Goal: Task Accomplishment & Management: Complete application form

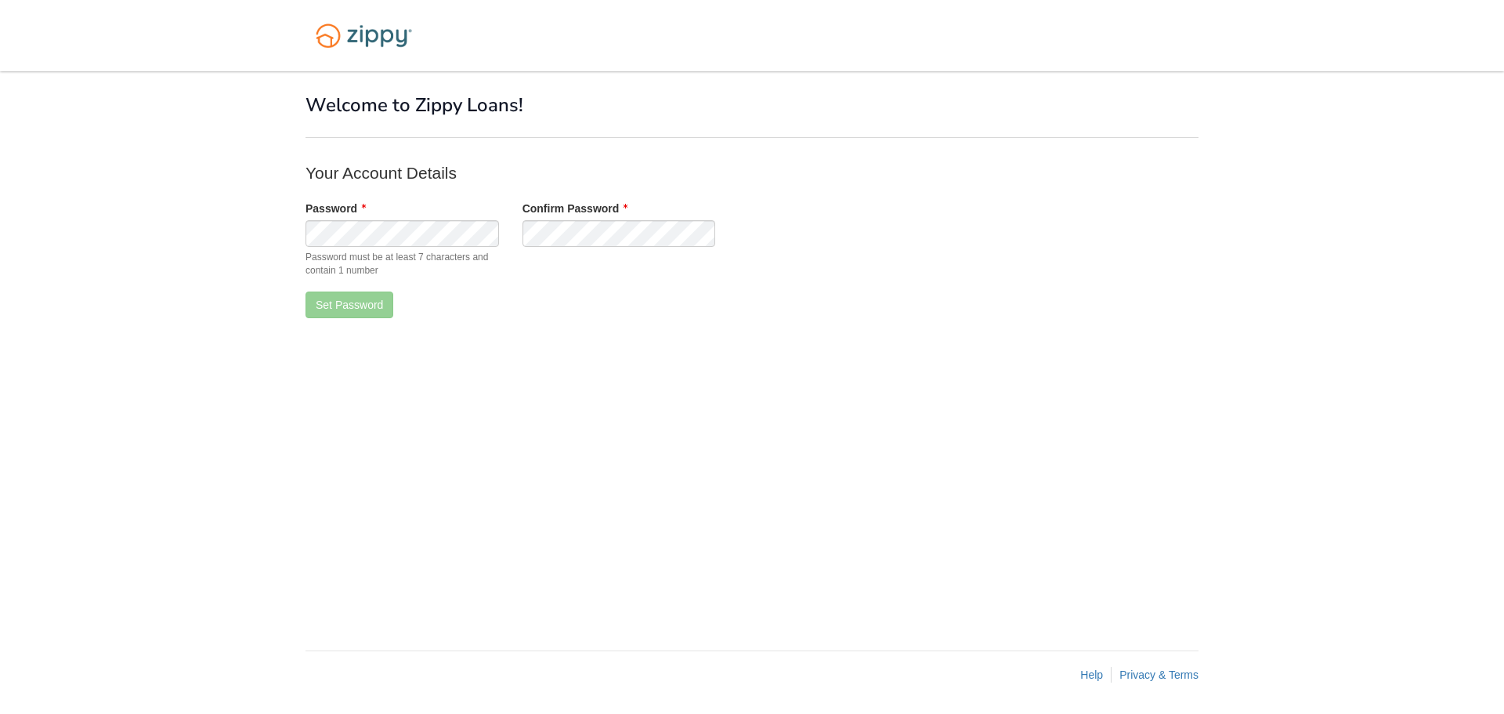
click at [1034, 215] on div "× × Welcome to Zippy Loans! Your Account Details Password Password must be at l…" at bounding box center [751, 352] width 893 height 563
click at [322, 312] on button "Set Password" at bounding box center [349, 304] width 88 height 27
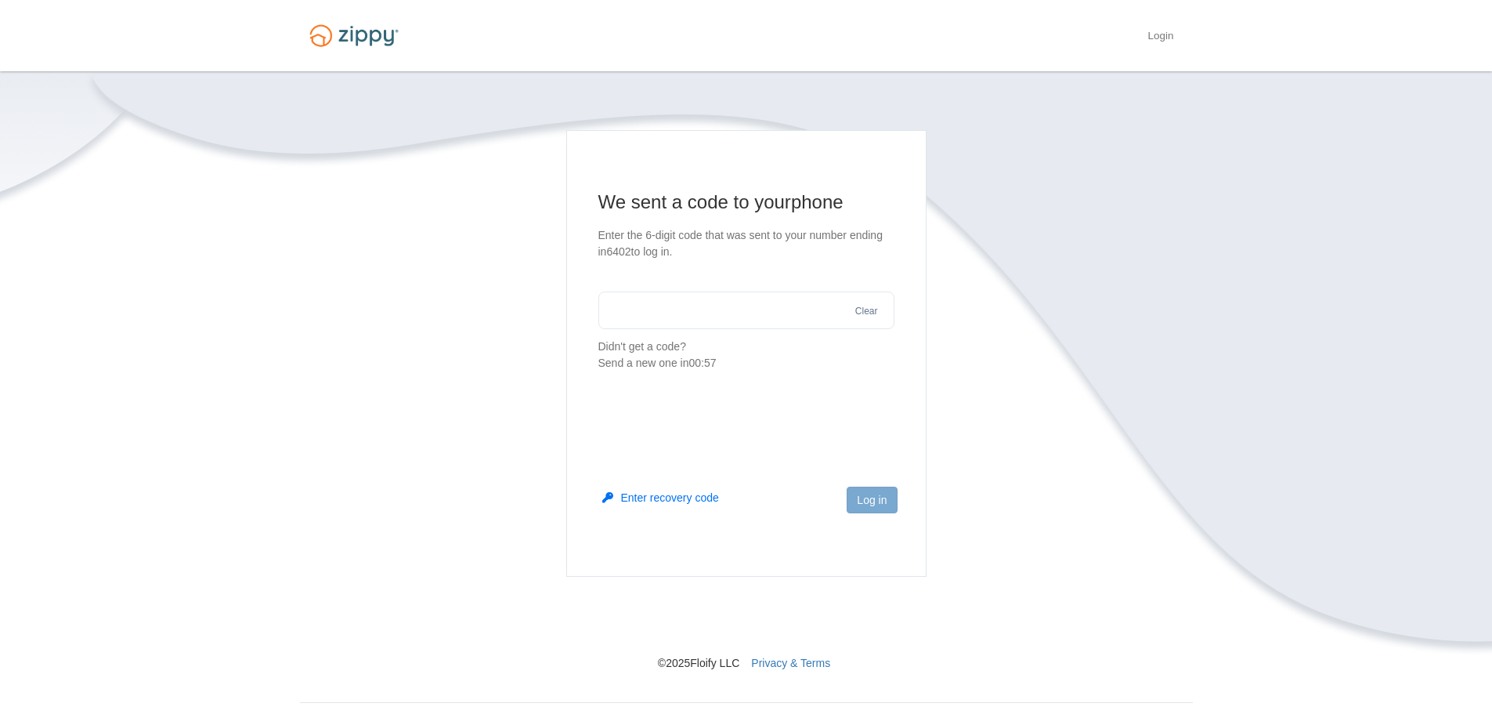
click at [674, 289] on section "We sent a code to your phone Enter the 6-digit code that was sent to your numbe…" at bounding box center [746, 281] width 296 height 182
click at [679, 306] on input "text" at bounding box center [746, 310] width 296 height 38
click at [782, 306] on input "text" at bounding box center [746, 310] width 296 height 38
type input "******"
click at [862, 501] on button "Log in" at bounding box center [872, 499] width 50 height 27
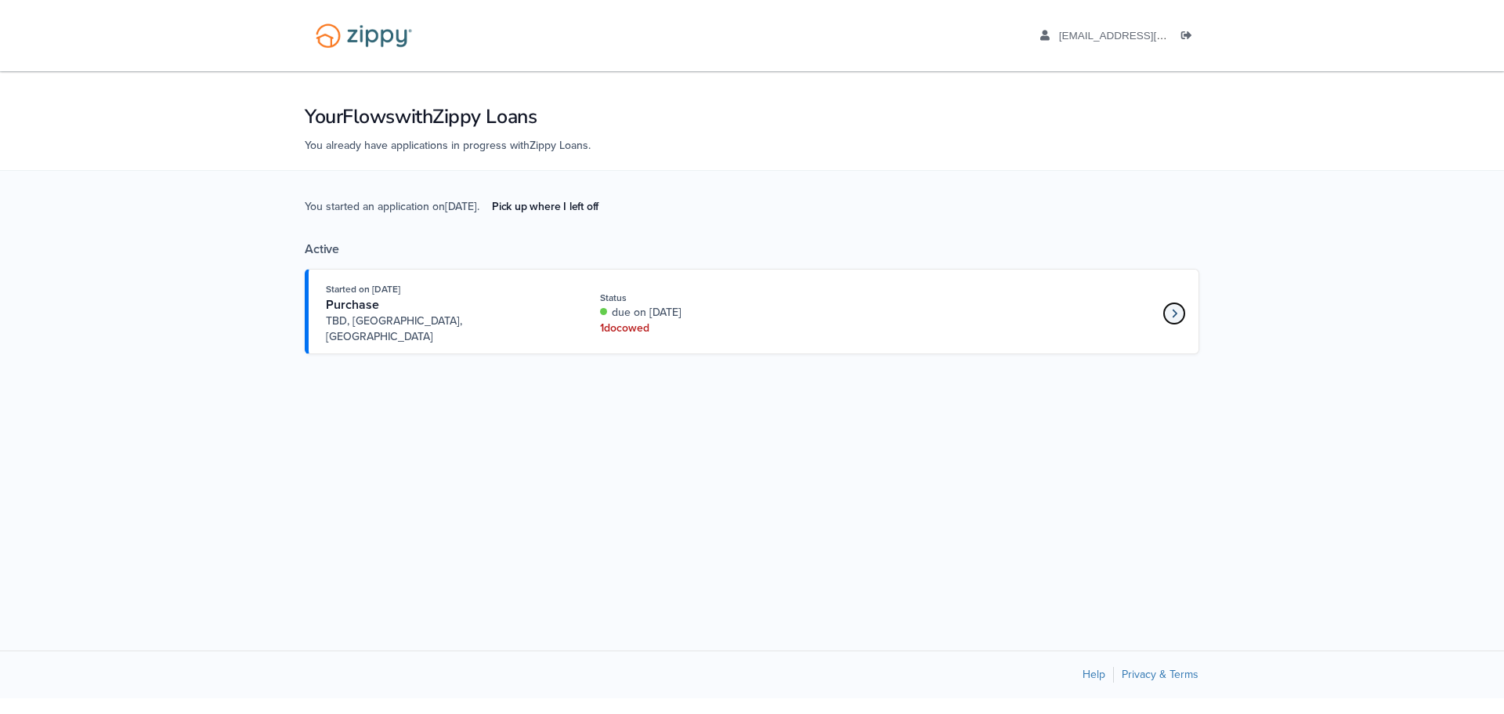
click at [1173, 308] on icon "Loan number 4213891" at bounding box center [1174, 313] width 5 height 11
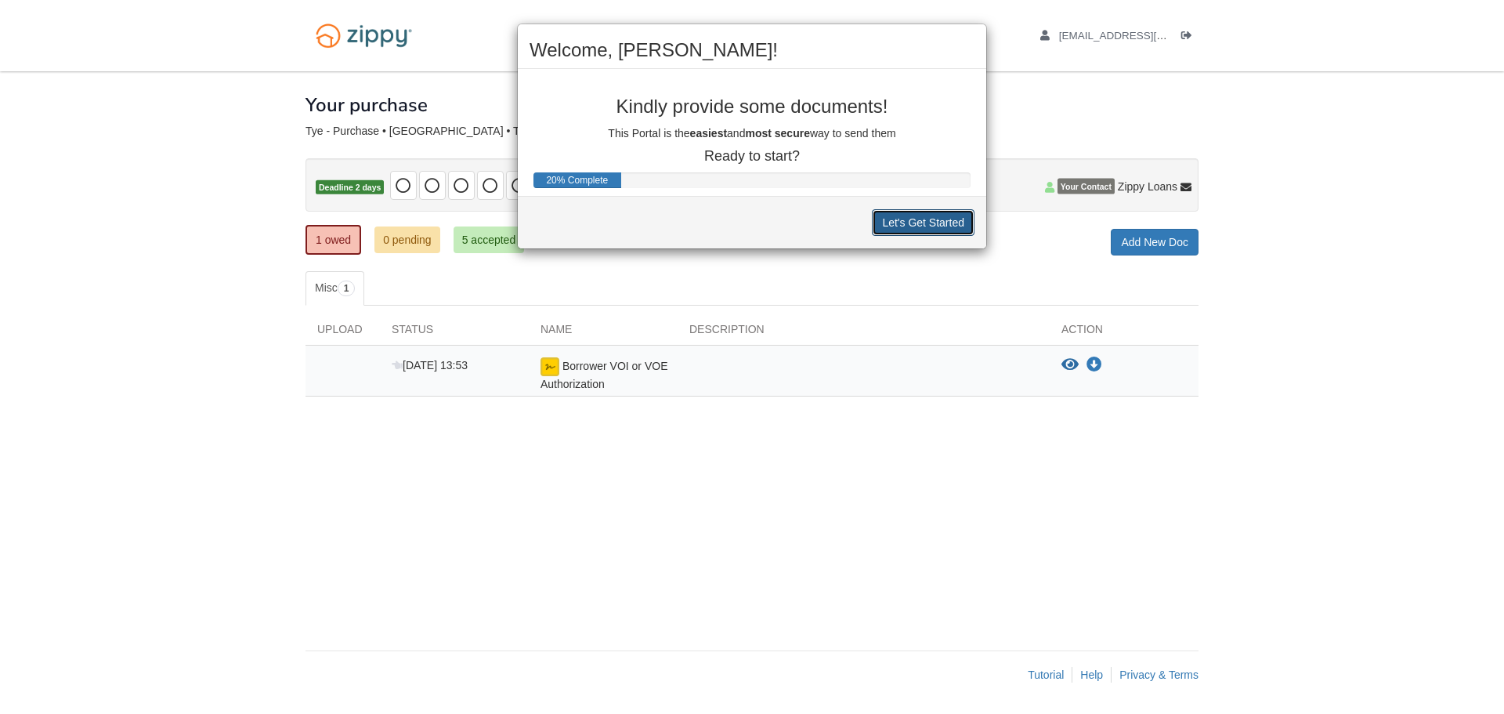
click at [941, 215] on button "Let's Get Started" at bounding box center [923, 222] width 103 height 27
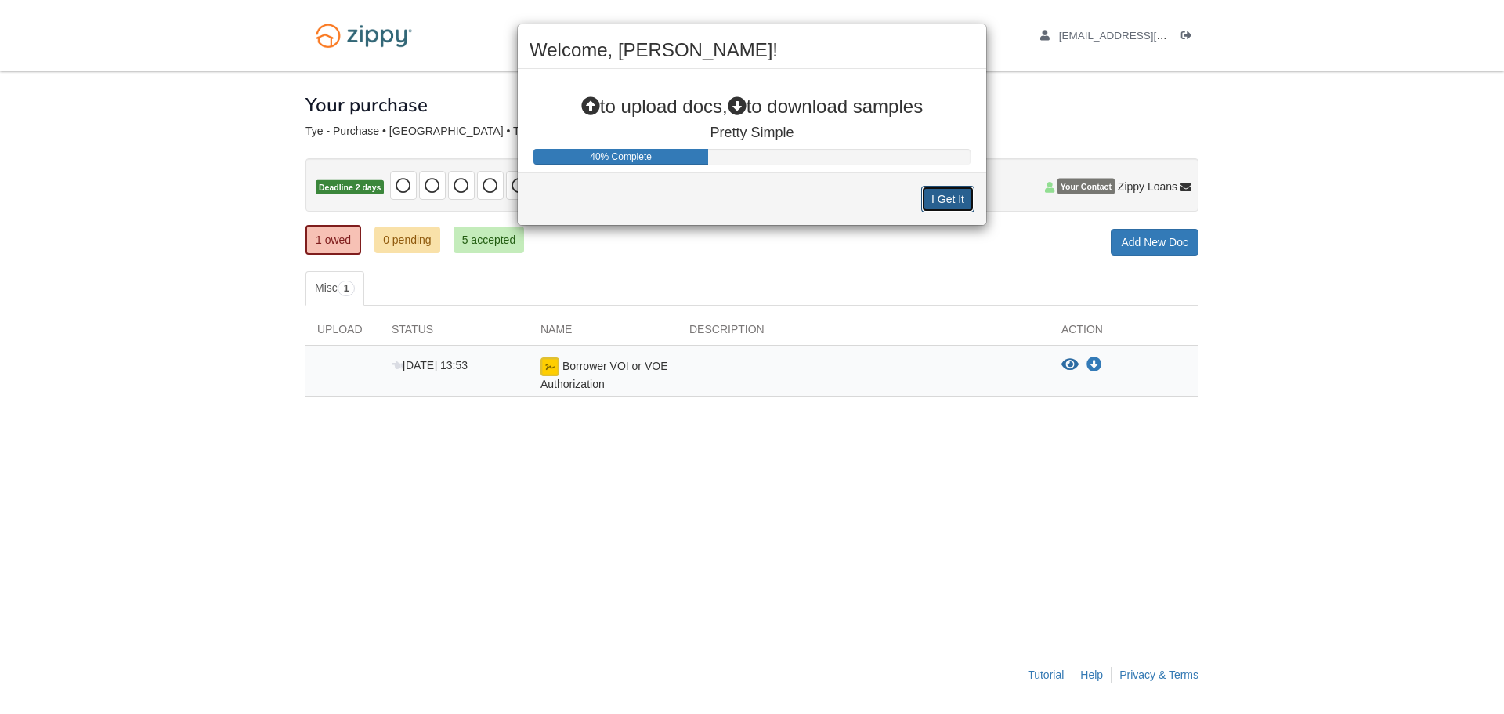
click at [942, 194] on button "I Get It" at bounding box center [947, 199] width 53 height 27
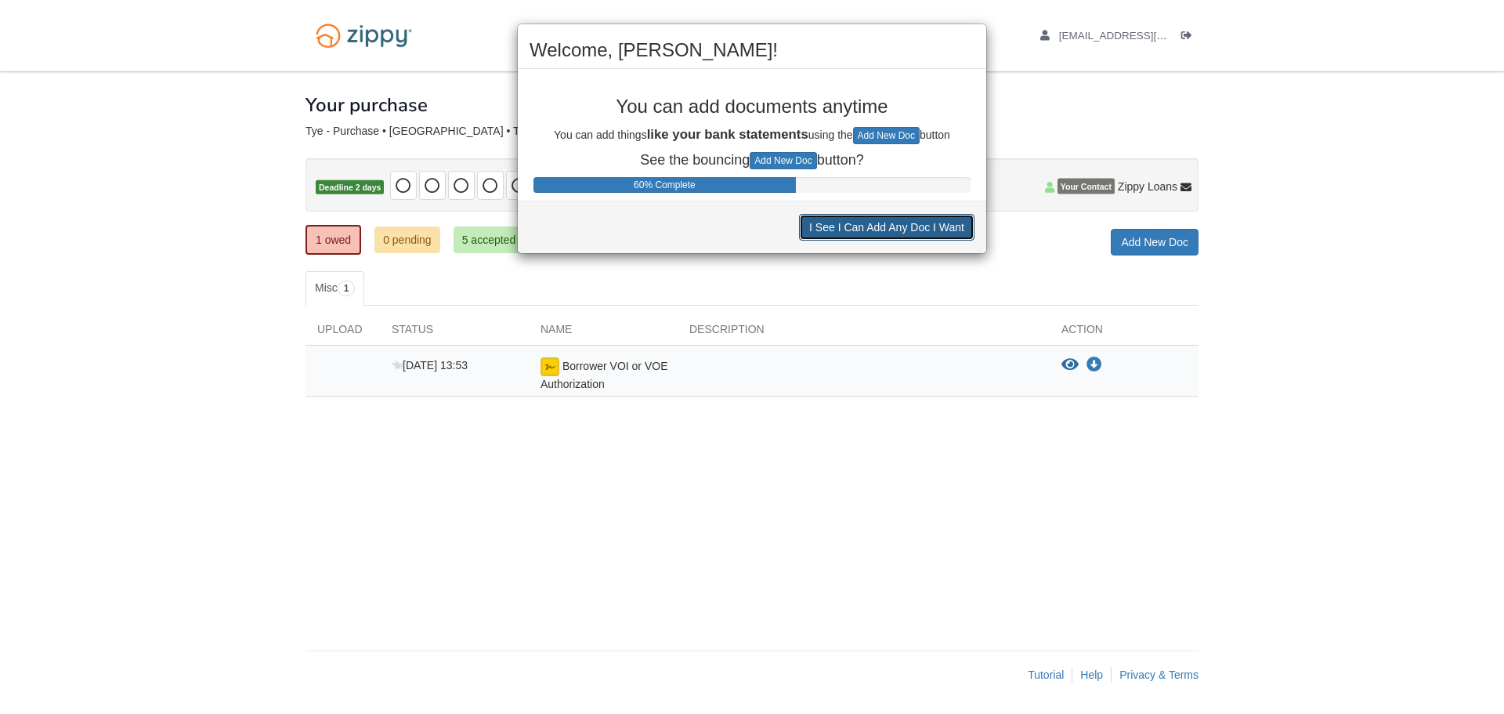
click at [935, 225] on button "I See I Can Add Any Doc I Want" at bounding box center [886, 227] width 175 height 27
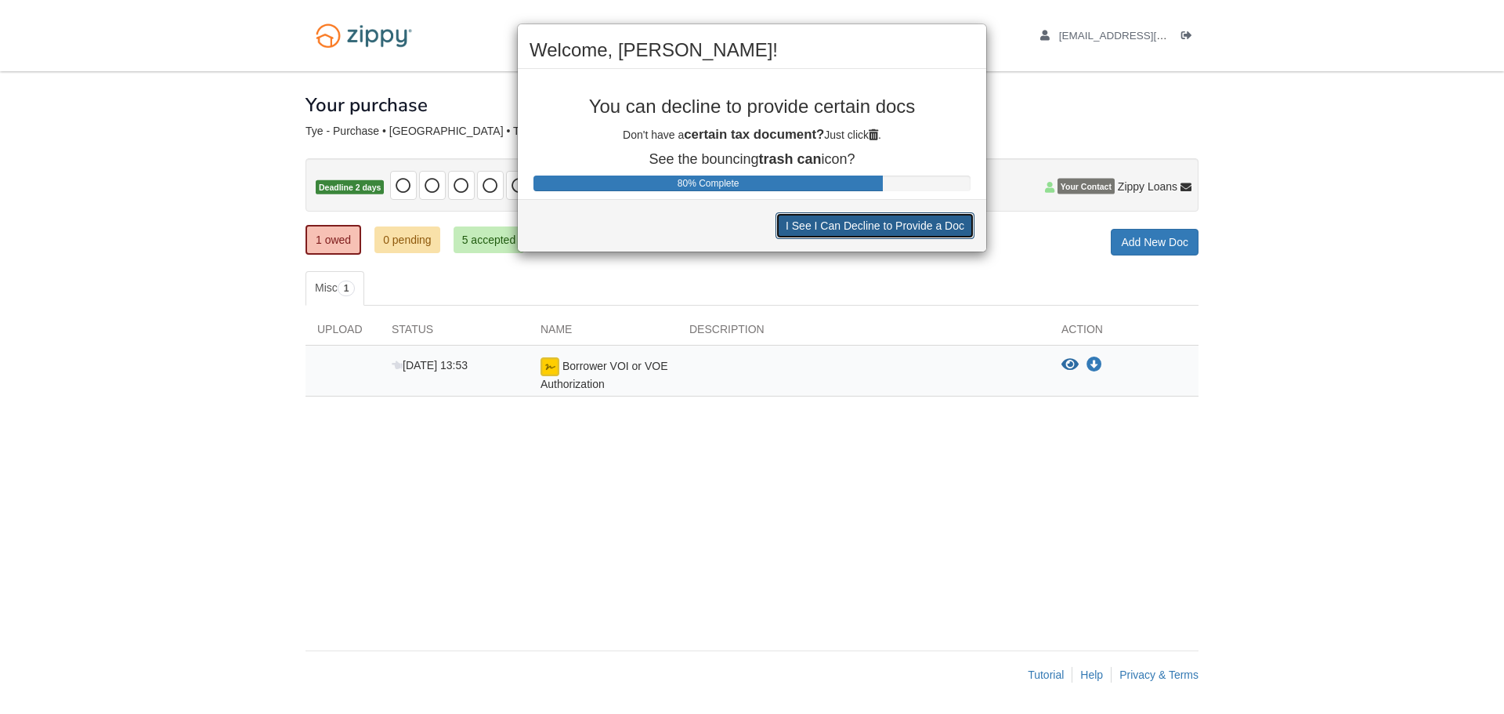
click at [935, 225] on button "I See I Can Decline to Provide a Doc" at bounding box center [874, 225] width 199 height 27
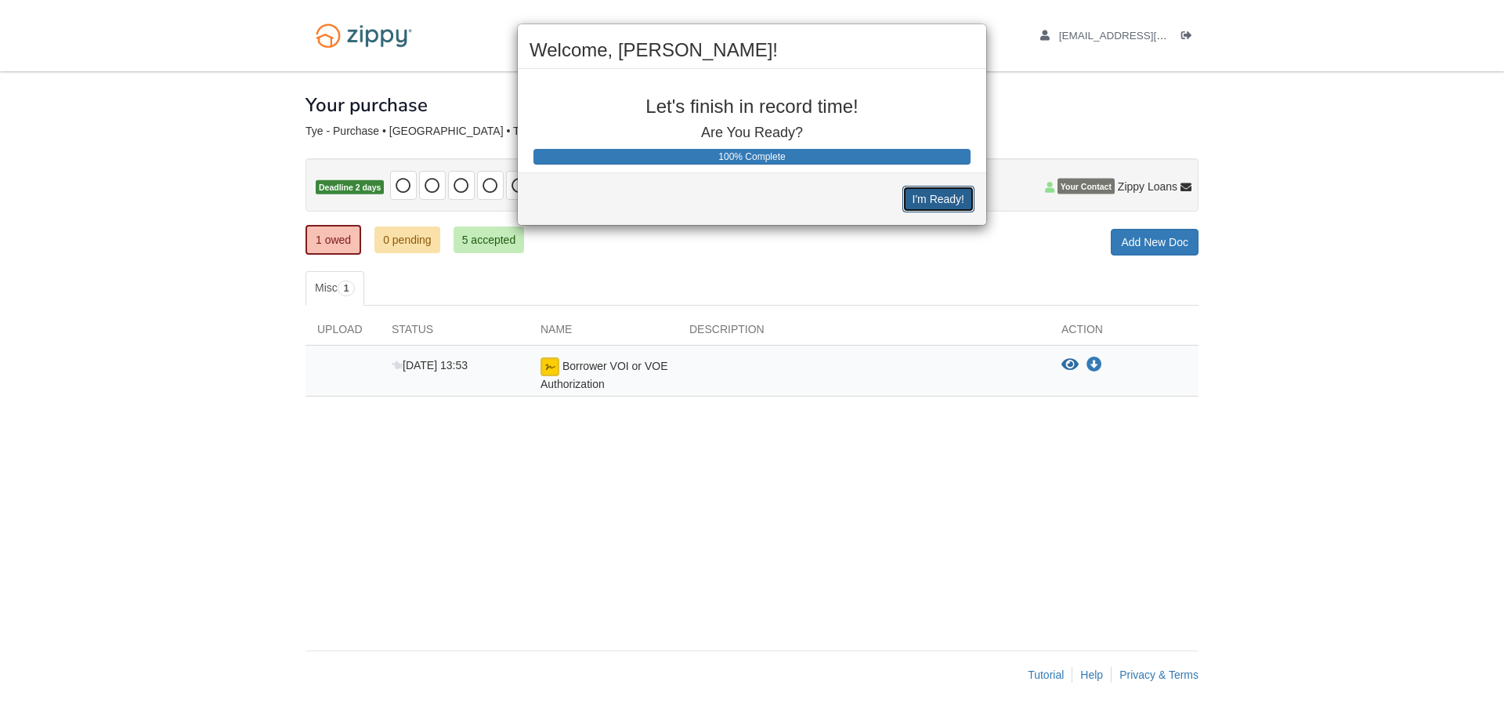
click at [945, 196] on button "I'm Ready!" at bounding box center [938, 199] width 72 height 27
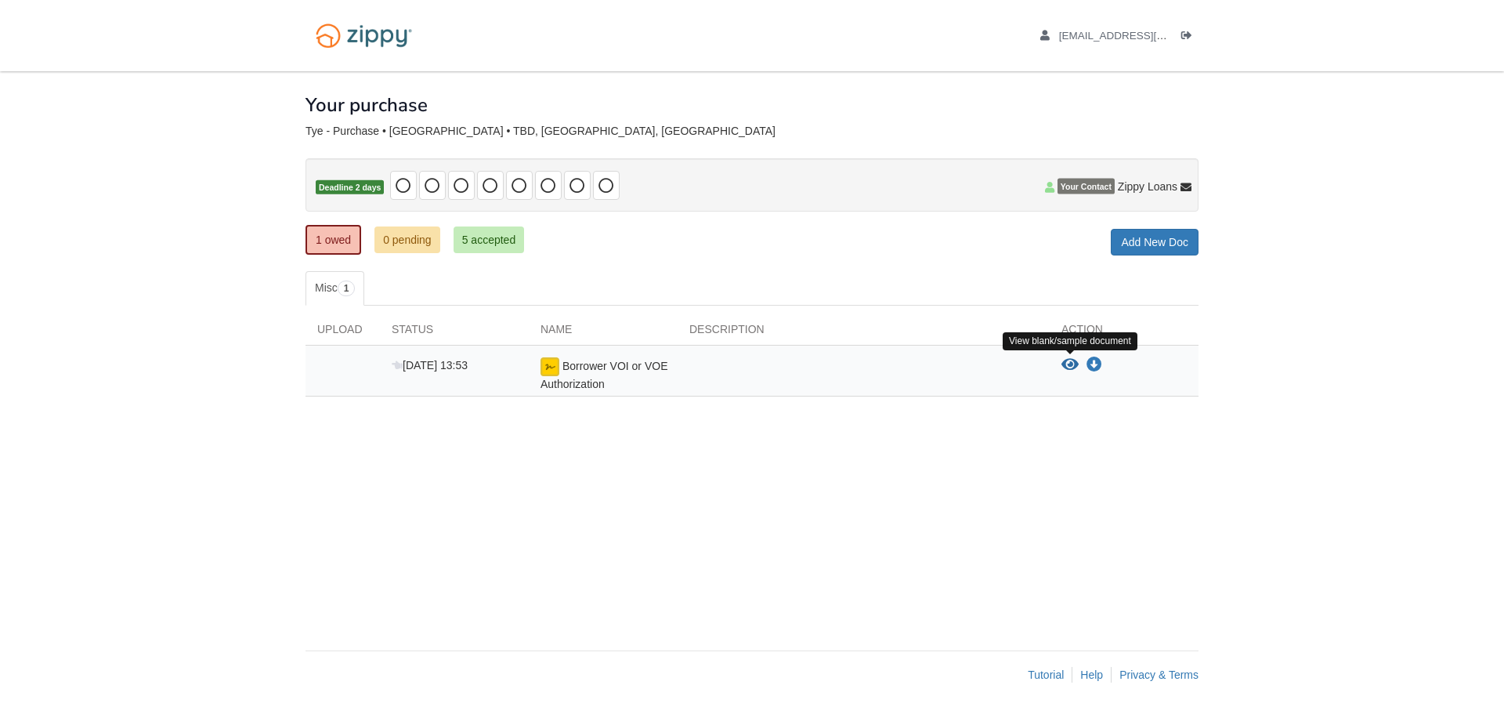
click at [1070, 361] on icon "View Borrower VOI or VOE Authorization" at bounding box center [1069, 365] width 17 height 16
click at [553, 367] on img at bounding box center [549, 366] width 19 height 19
click at [1110, 366] on icon "Sign Form" at bounding box center [1115, 367] width 17 height 16
click at [343, 237] on link "1 owed" at bounding box center [333, 240] width 56 height 30
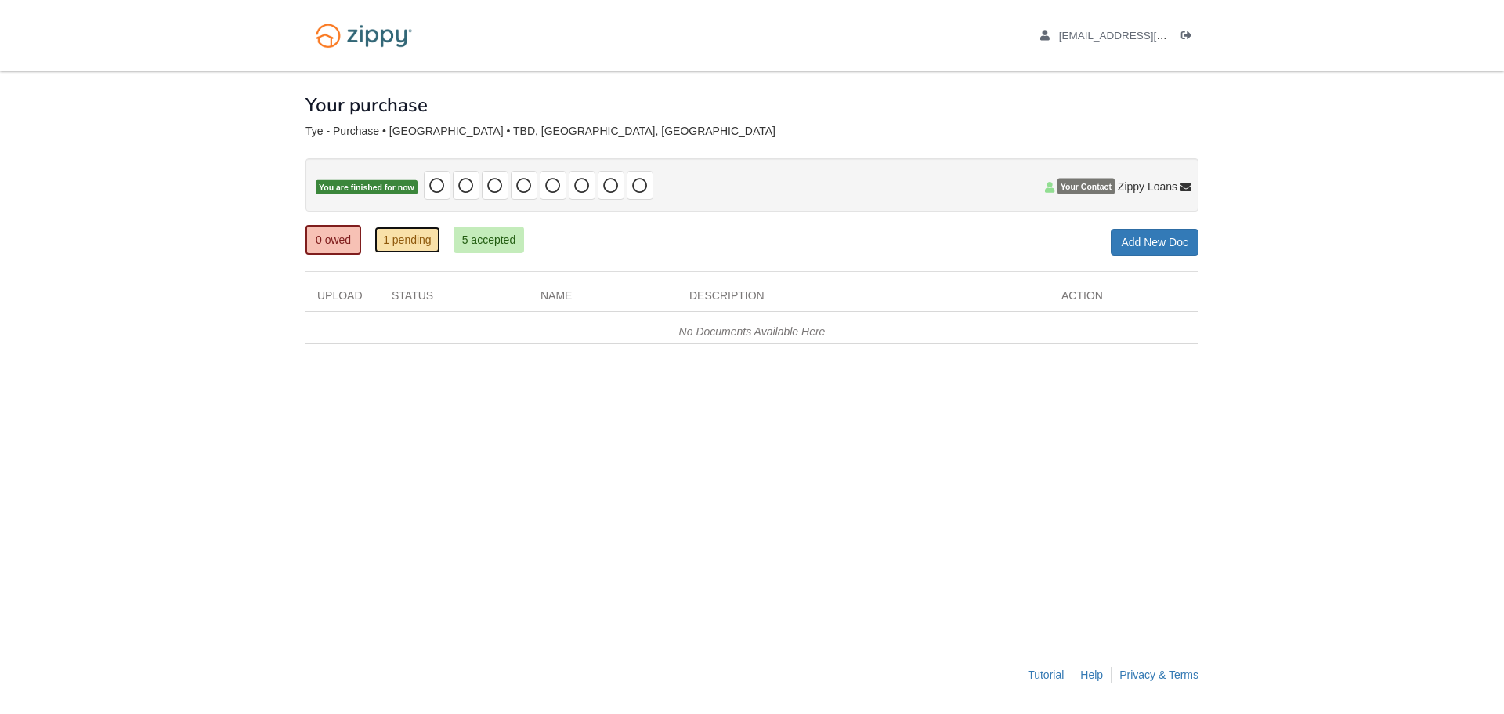
click at [413, 241] on link "1 pending" at bounding box center [407, 239] width 66 height 27
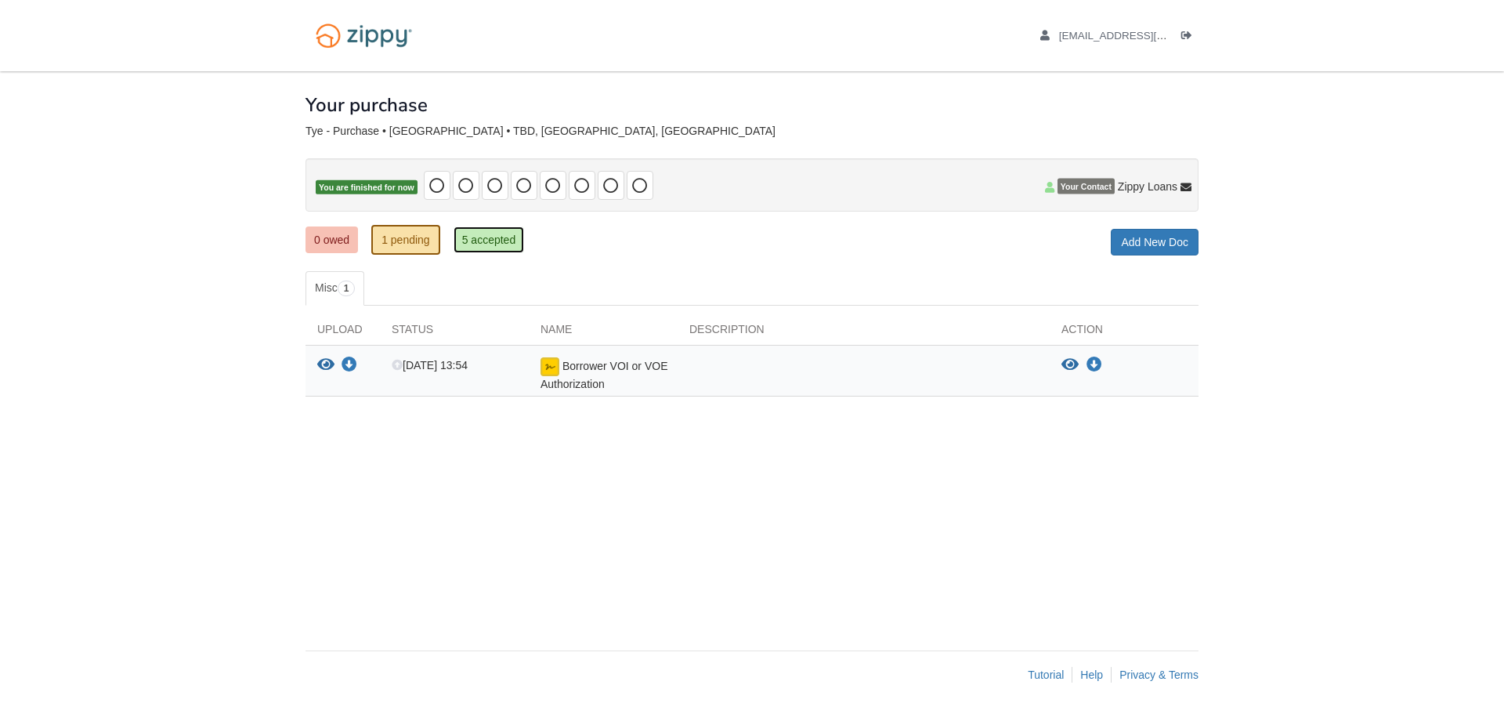
click at [487, 242] on link "5 accepted" at bounding box center [488, 239] width 71 height 27
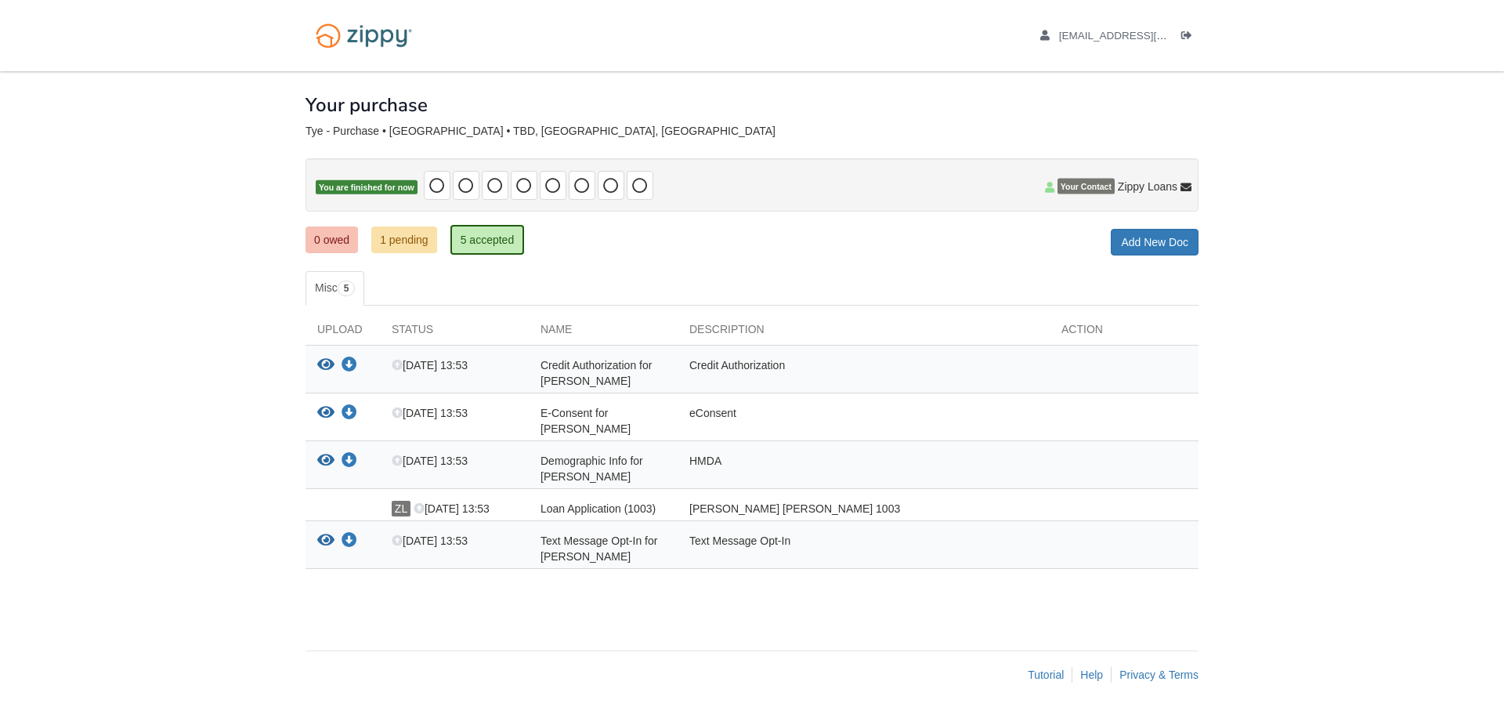
click at [1176, 40] on ul "[EMAIL_ADDRESS][DOMAIN_NAME] Logout" at bounding box center [1110, 35] width 175 height 15
click at [1194, 30] on link "Logout" at bounding box center [1189, 38] width 17 height 16
